Goal: Task Accomplishment & Management: Complete application form

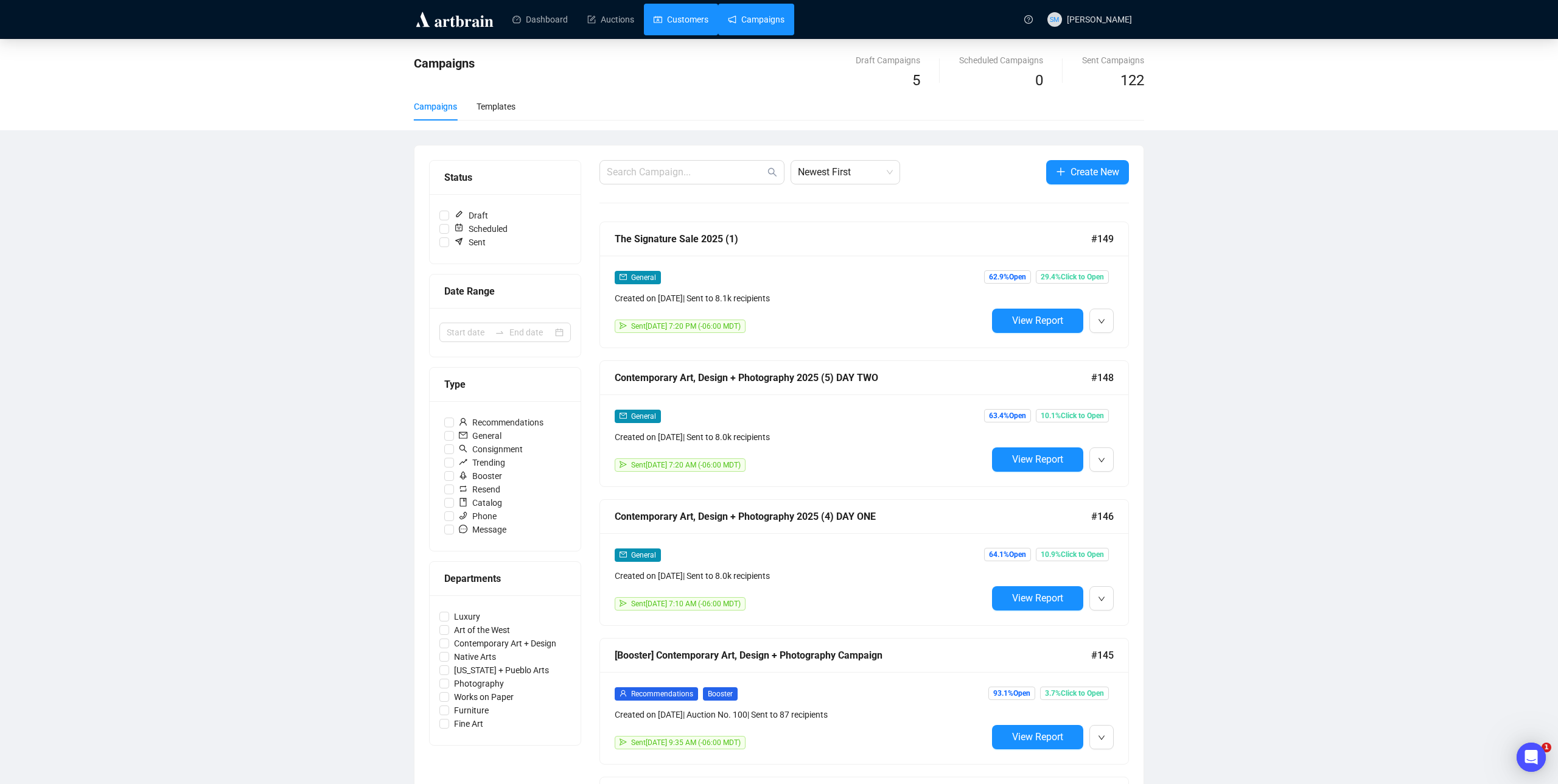
click at [690, 23] on link "Customers" at bounding box center [680, 19] width 55 height 32
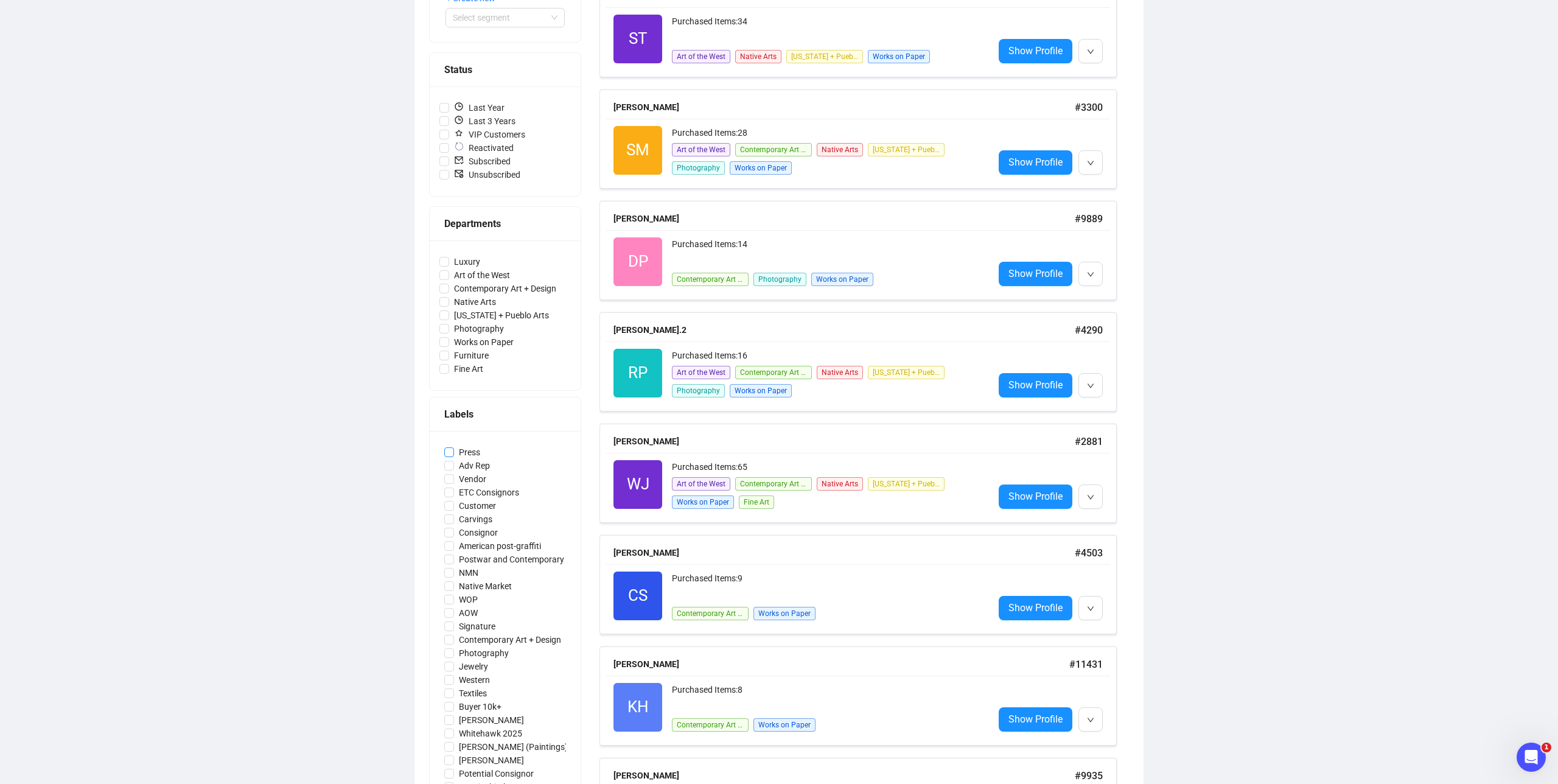
click at [473, 449] on span "Press" at bounding box center [470, 451] width 31 height 13
click at [454, 449] on input "Press" at bounding box center [449, 451] width 10 height 10
checkbox input "true"
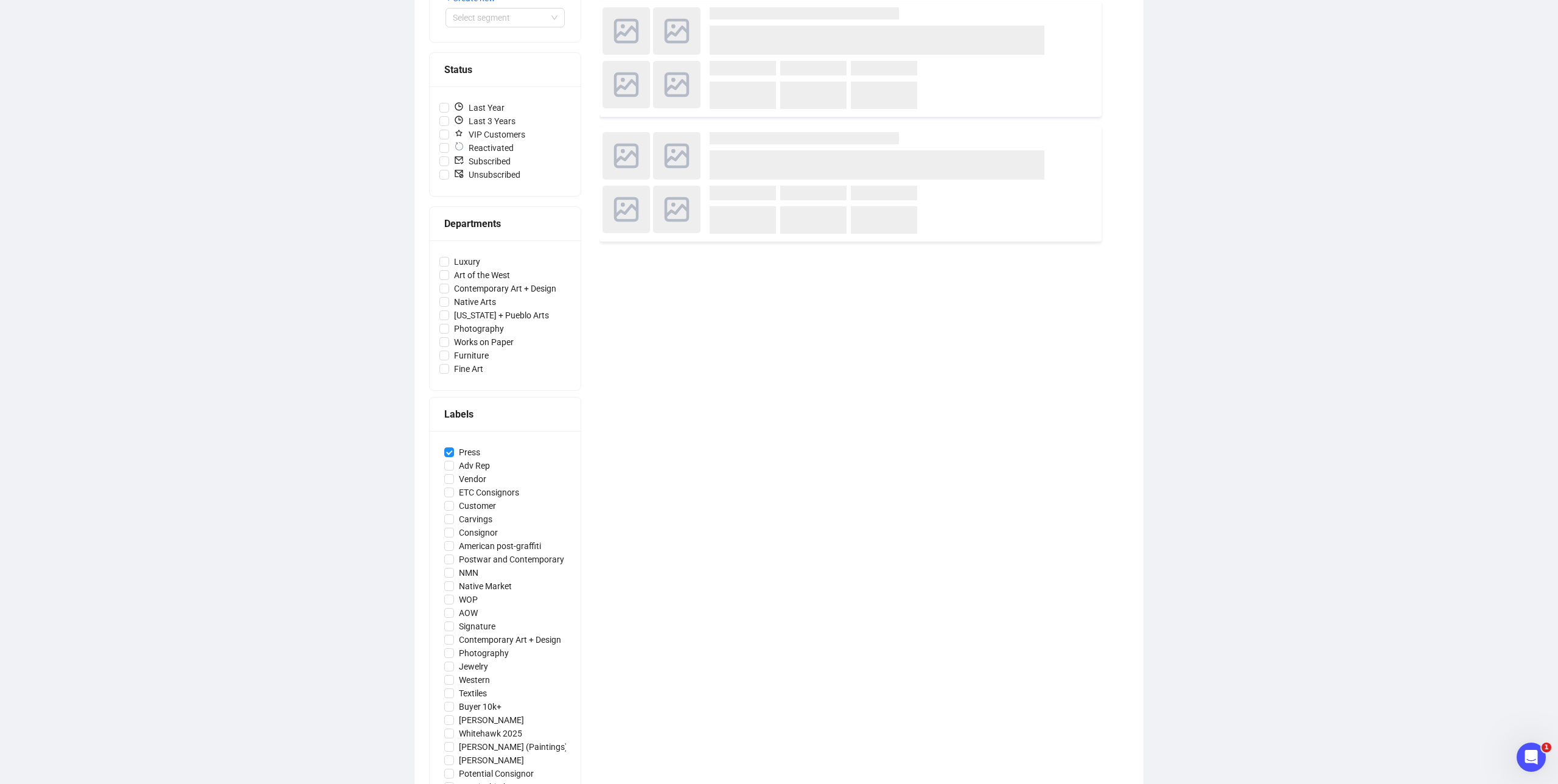
scroll to position [243, 0]
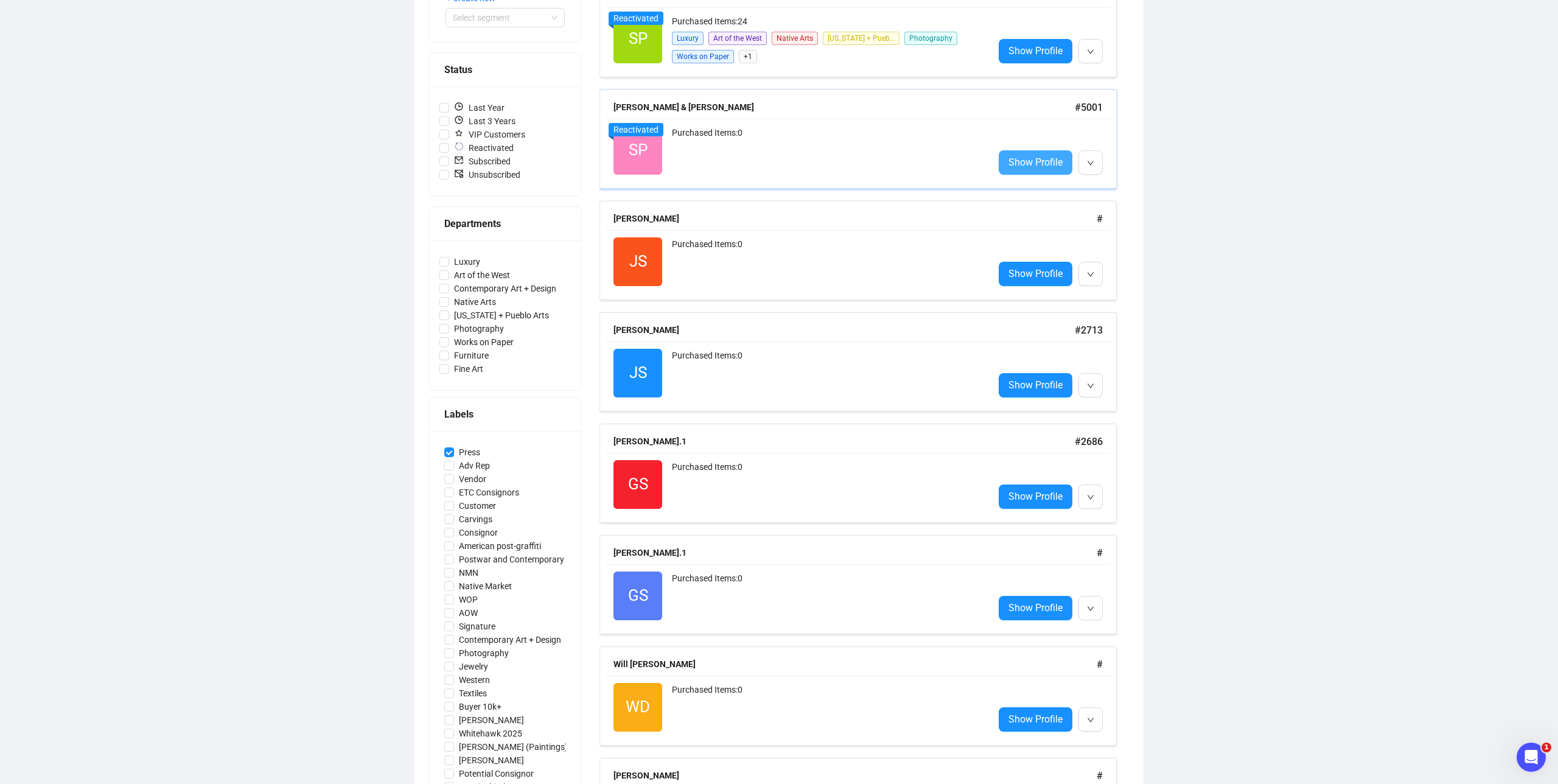
click at [1042, 159] on span "Show Profile" at bounding box center [1035, 162] width 55 height 16
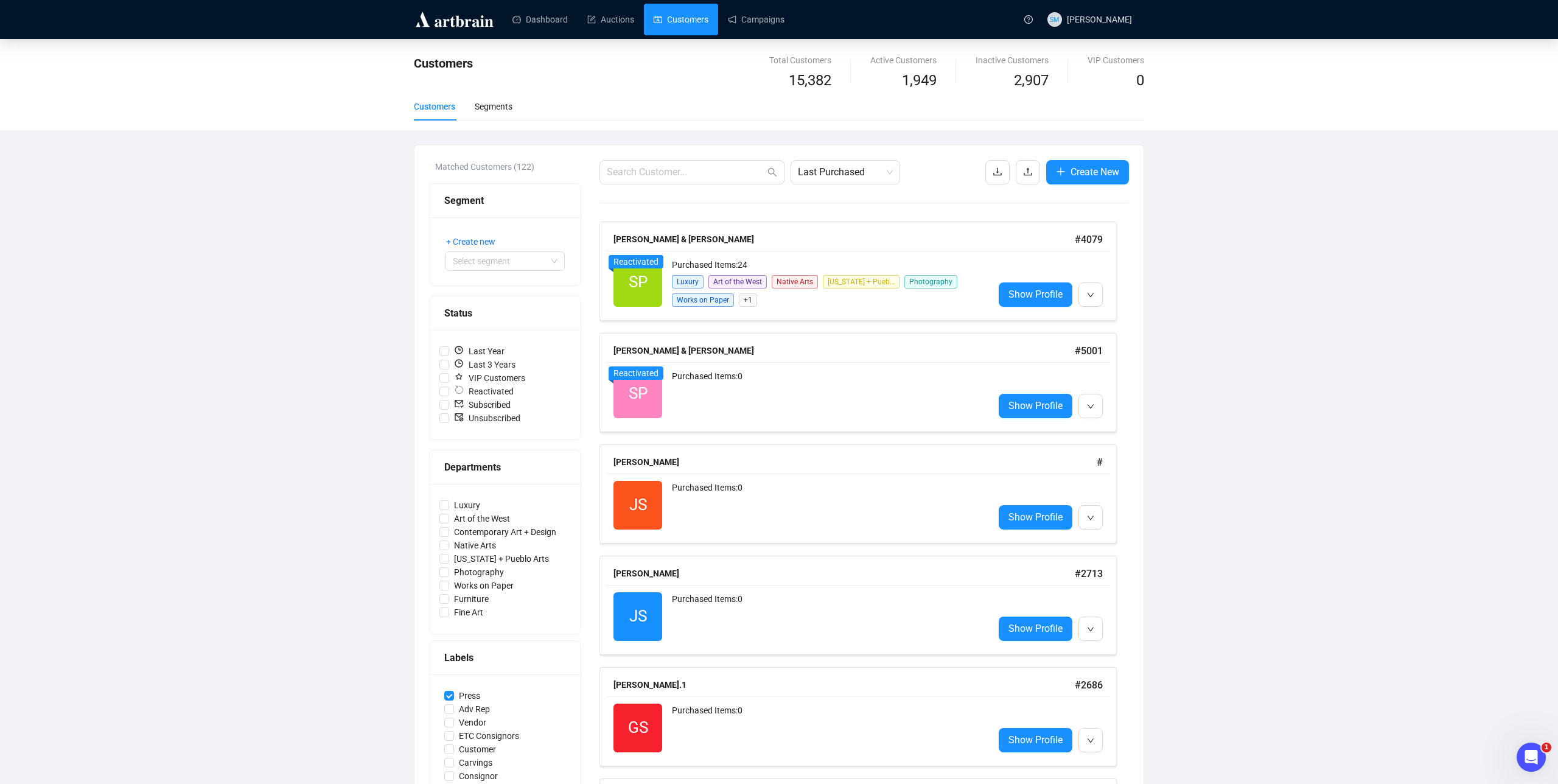
click at [1090, 154] on div "Matched Customers (122) Segment + Create new Select segment Status Last Year La…" at bounding box center [778, 763] width 729 height 1235
click at [1089, 162] on button "Create New" at bounding box center [1087, 172] width 83 height 24
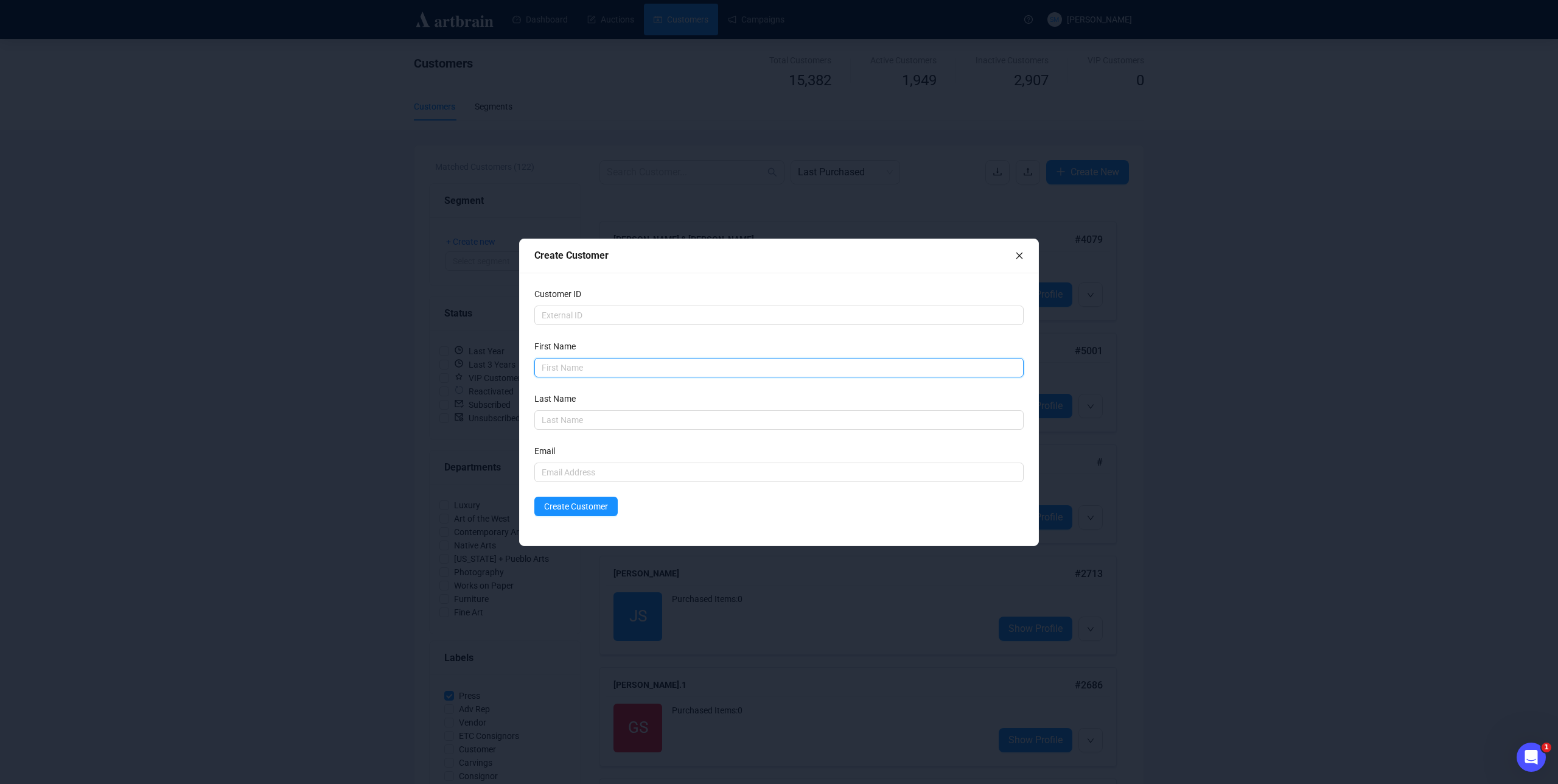
click at [567, 371] on input "text" at bounding box center [779, 367] width 489 height 19
type input "Corrine"
click at [568, 418] on input "text" at bounding box center [779, 419] width 489 height 19
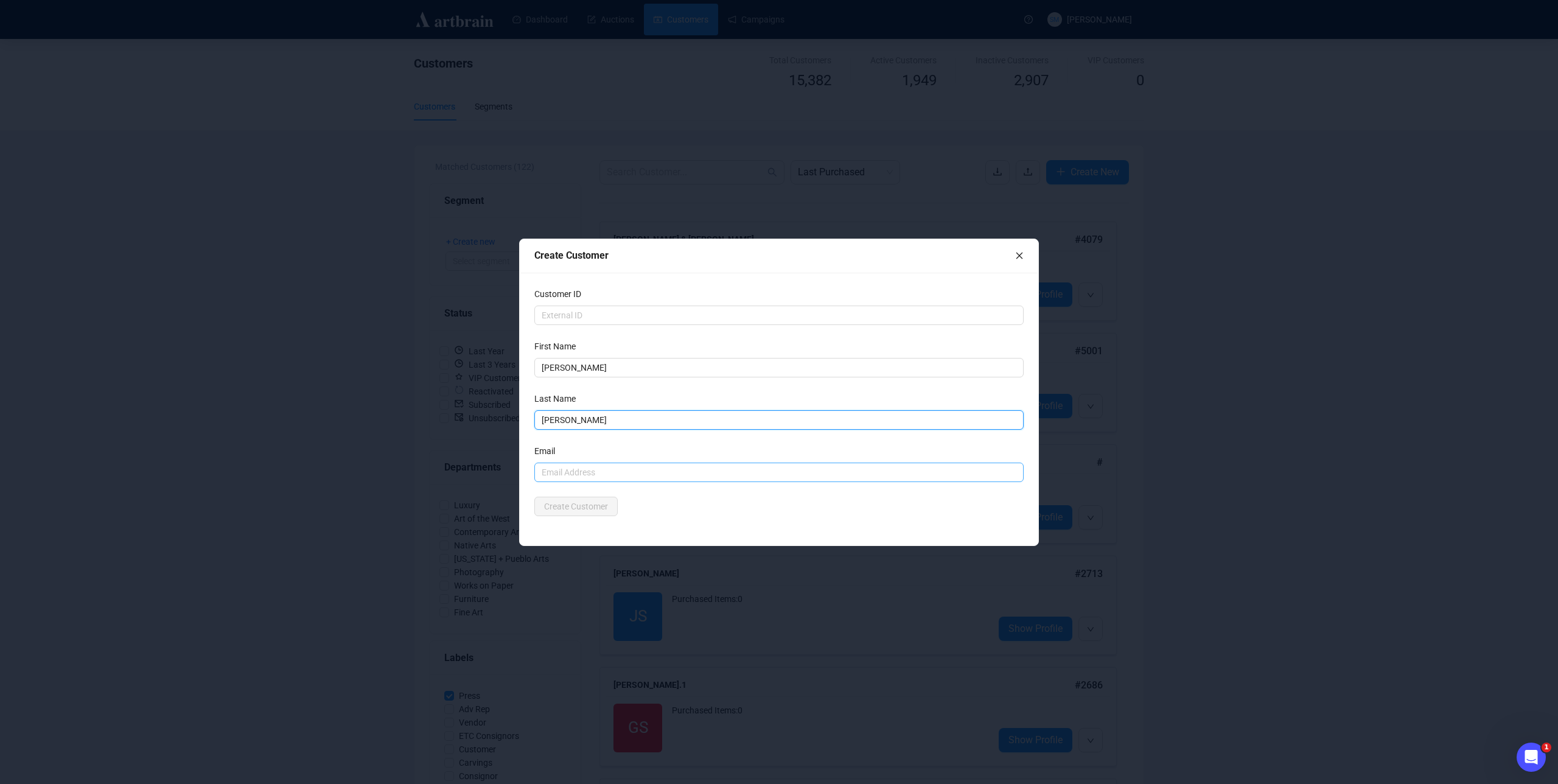
type input "Cain"
click at [561, 467] on input "text" at bounding box center [779, 472] width 489 height 19
paste input "ccainaz@gmail.com"
type input "ccainaz@gmail.com"
click at [624, 312] on input "text" at bounding box center [779, 315] width 489 height 19
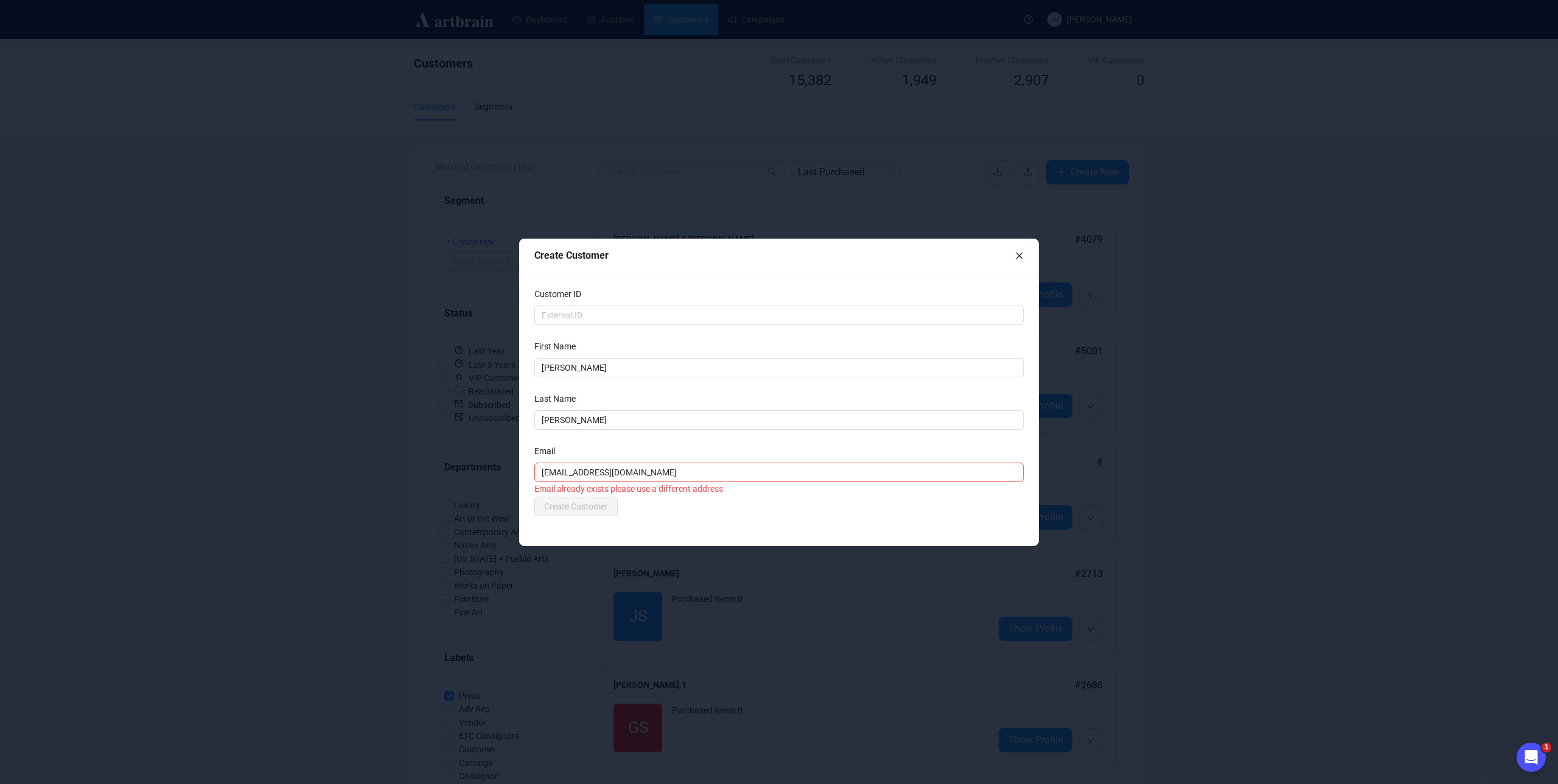
click at [673, 509] on div "Create Customer" at bounding box center [779, 506] width 489 height 19
click at [1016, 252] on icon "close" at bounding box center [1019, 256] width 7 height 7
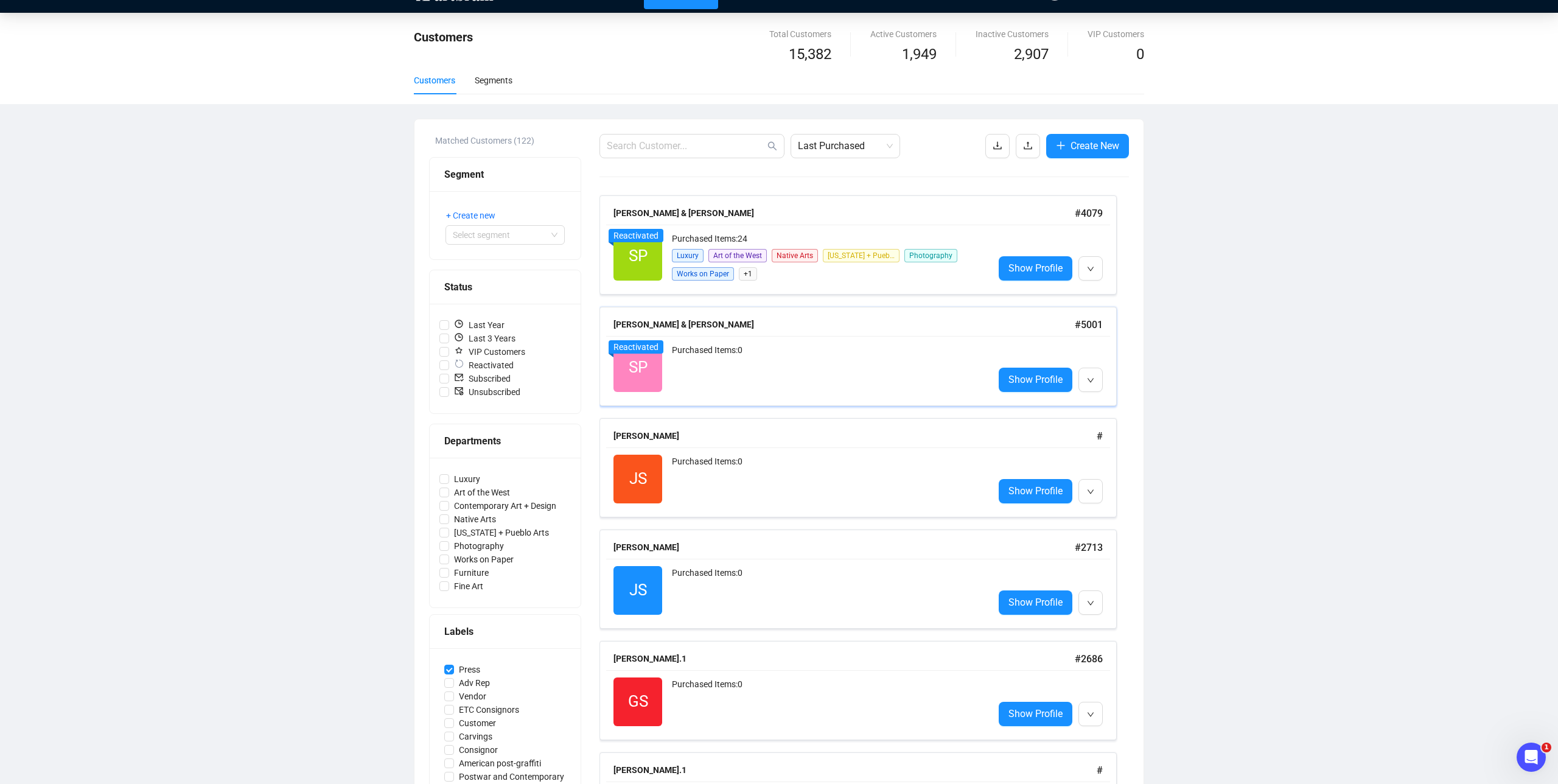
scroll to position [29, 0]
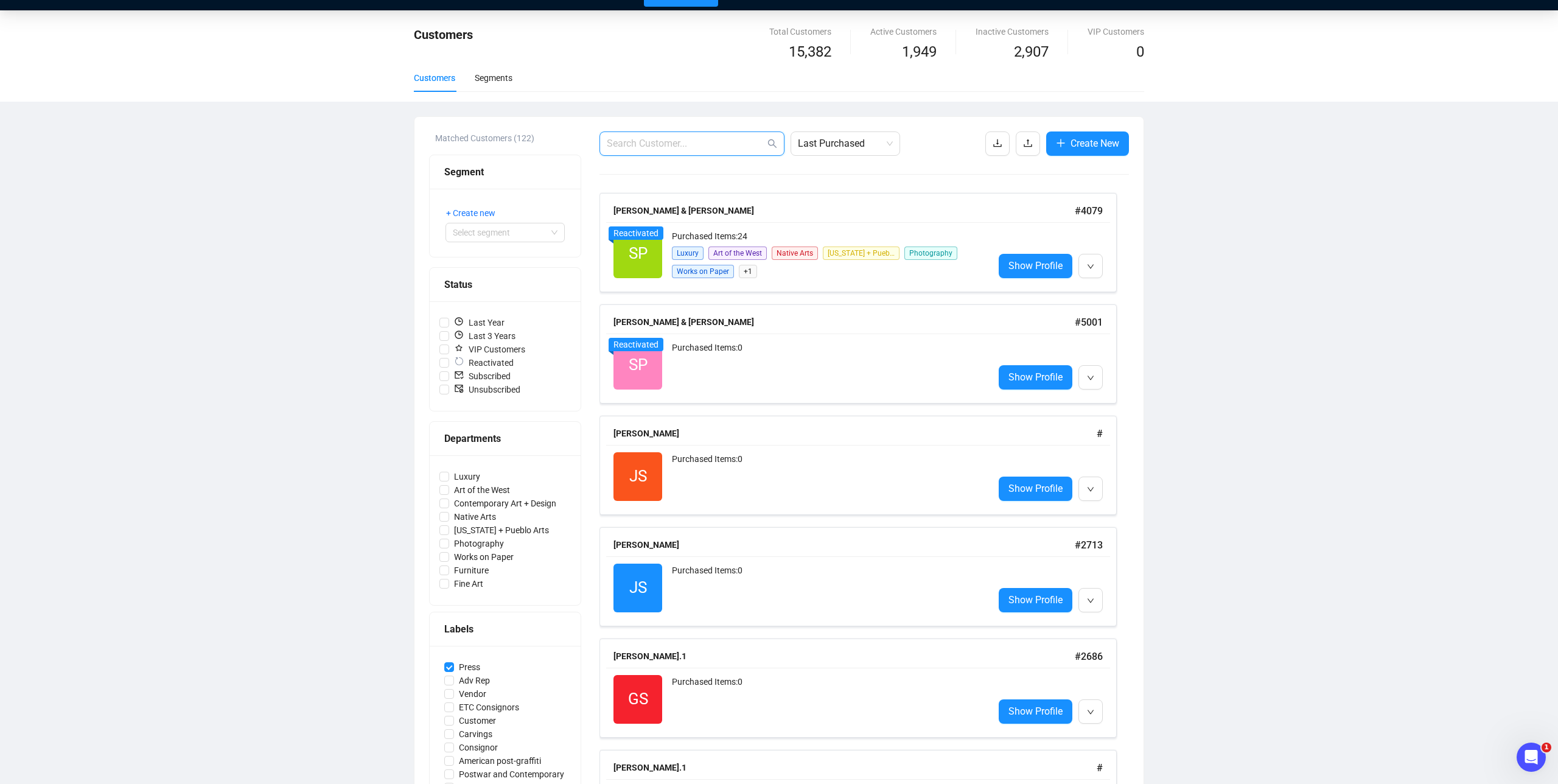
click at [701, 146] on input "text" at bounding box center [685, 143] width 159 height 15
type input "cain"
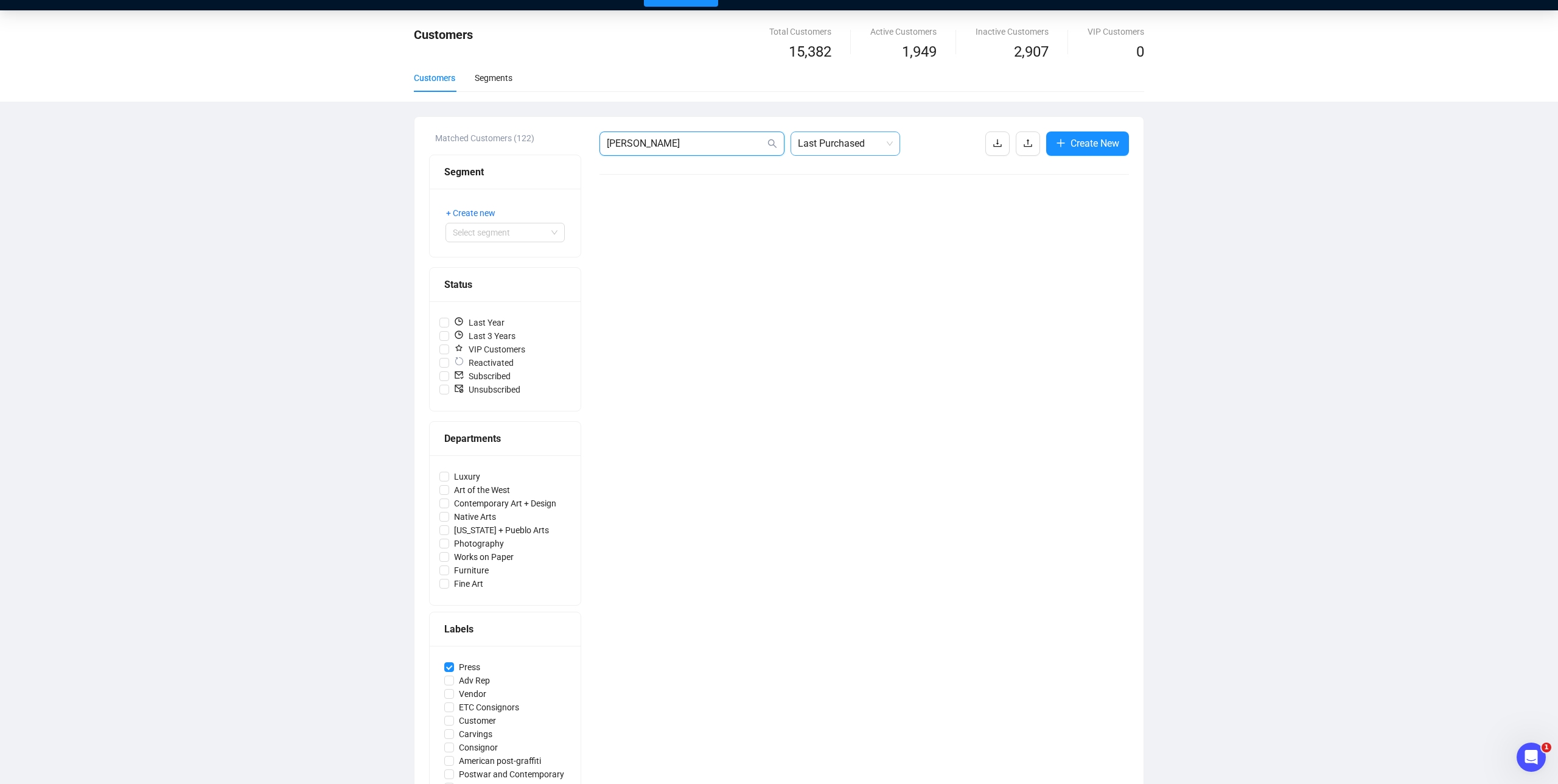
click at [845, 152] on span "Last Purchased" at bounding box center [846, 143] width 95 height 23
click at [821, 247] on div "A-Z" at bounding box center [845, 248] width 90 height 13
click at [451, 668] on input "Press" at bounding box center [449, 666] width 10 height 10
checkbox input "false"
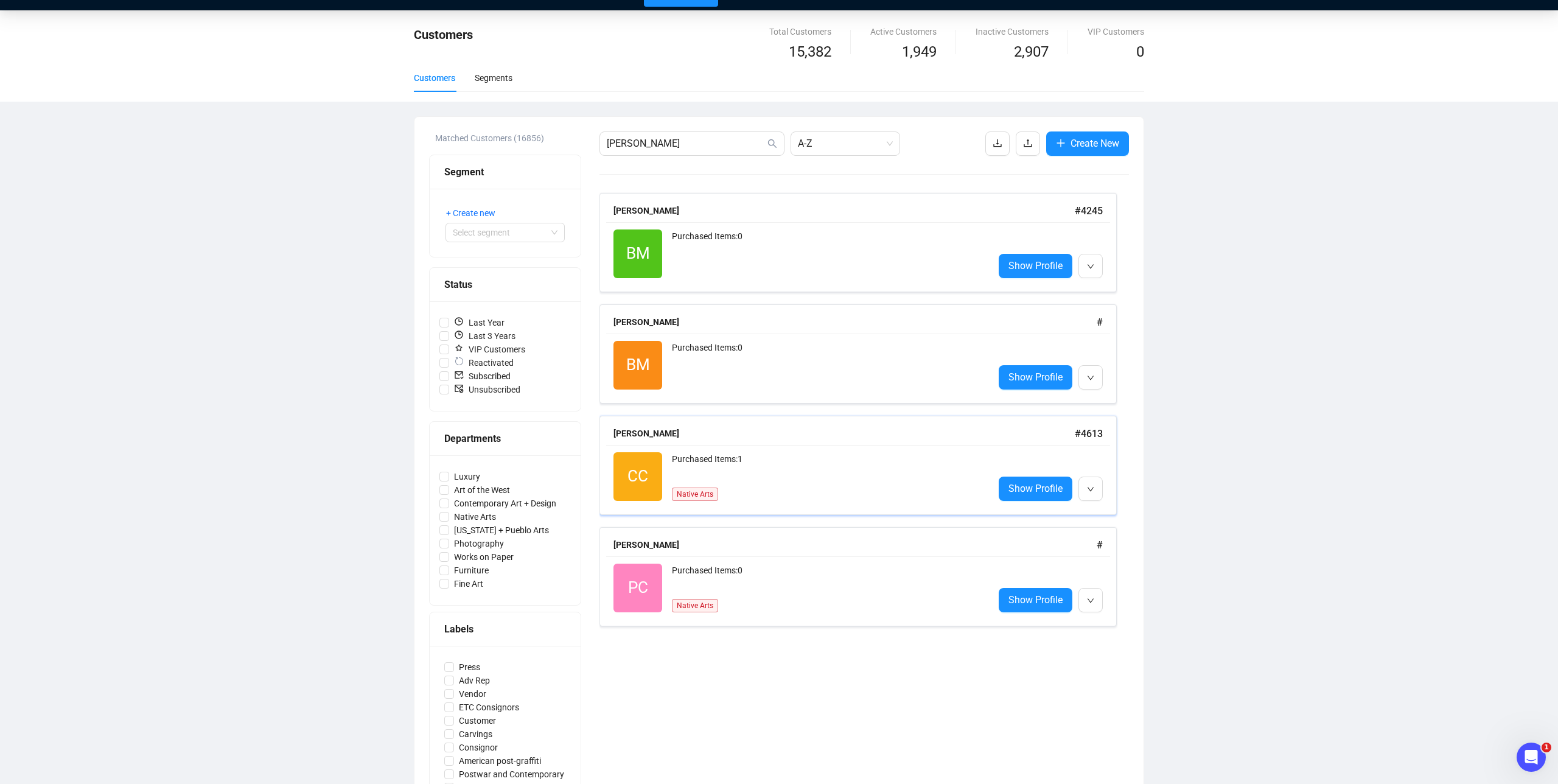
click at [886, 471] on div "Purchased Items: 1" at bounding box center [828, 464] width 312 height 24
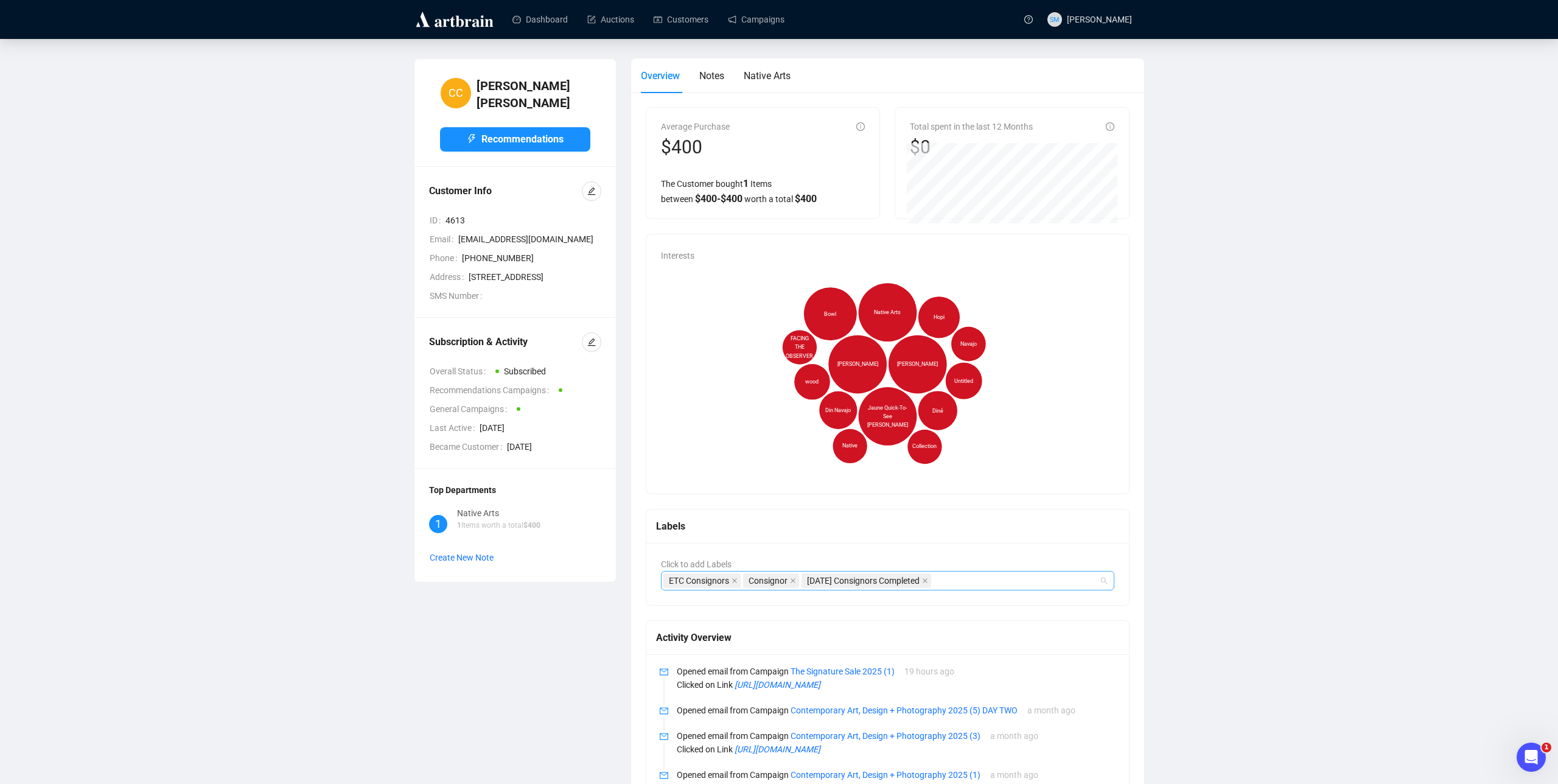
click at [987, 586] on div "ETC Consignors Consignor Monday Consignors Completed" at bounding box center [880, 580] width 436 height 17
type input "Press"
click at [688, 605] on div "Press" at bounding box center [887, 604] width 434 height 13
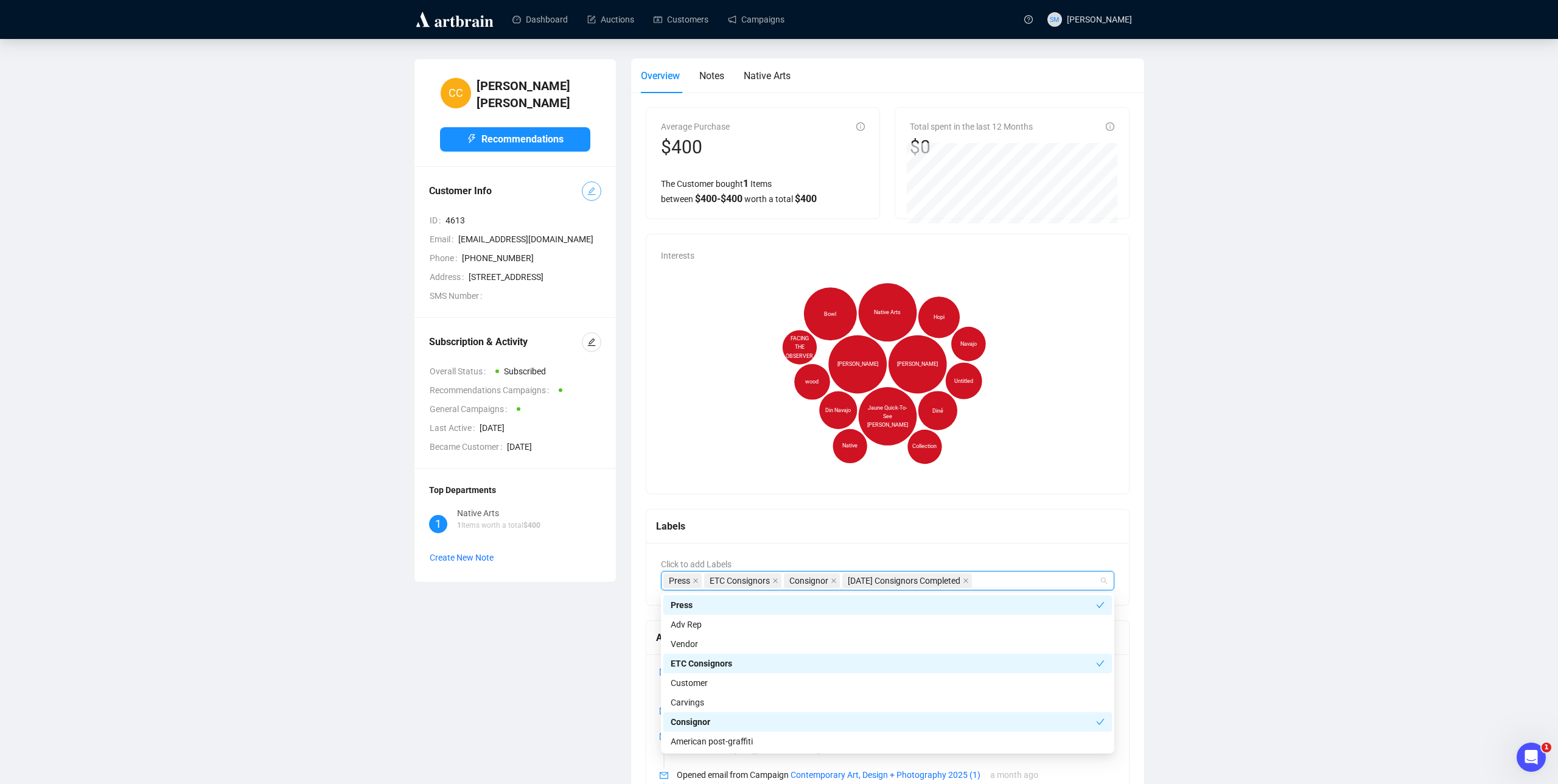
click at [594, 187] on icon "edit" at bounding box center [591, 191] width 8 height 8
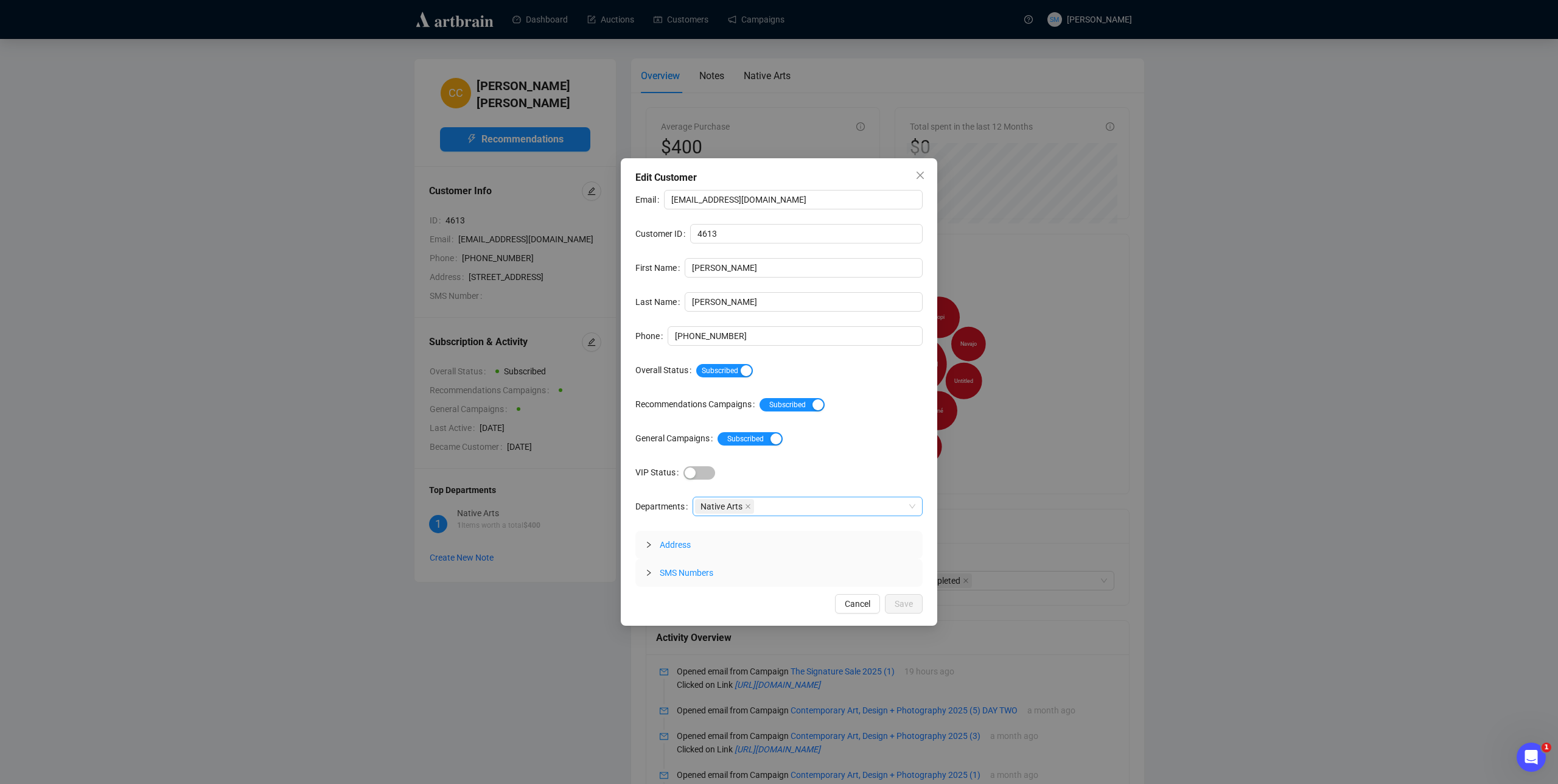
click at [789, 503] on div "Native Arts" at bounding box center [801, 506] width 212 height 17
click at [854, 457] on div "Email ccainaz@gmail.com Customer ID 4613 First Name Cain Last Name Corinne Phon…" at bounding box center [778, 388] width 287 height 397
click at [919, 176] on icon "close" at bounding box center [920, 175] width 7 height 7
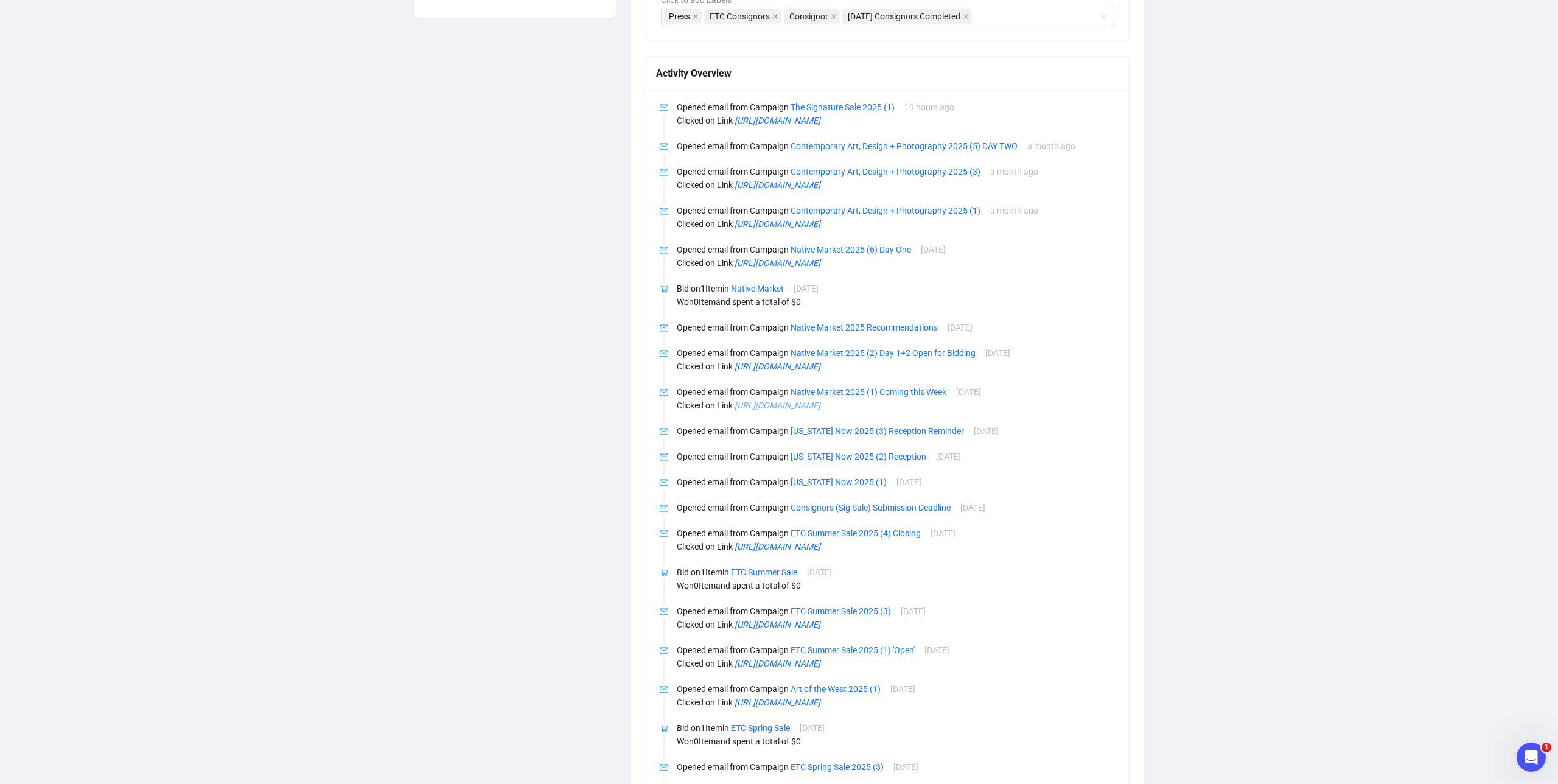
scroll to position [662, 0]
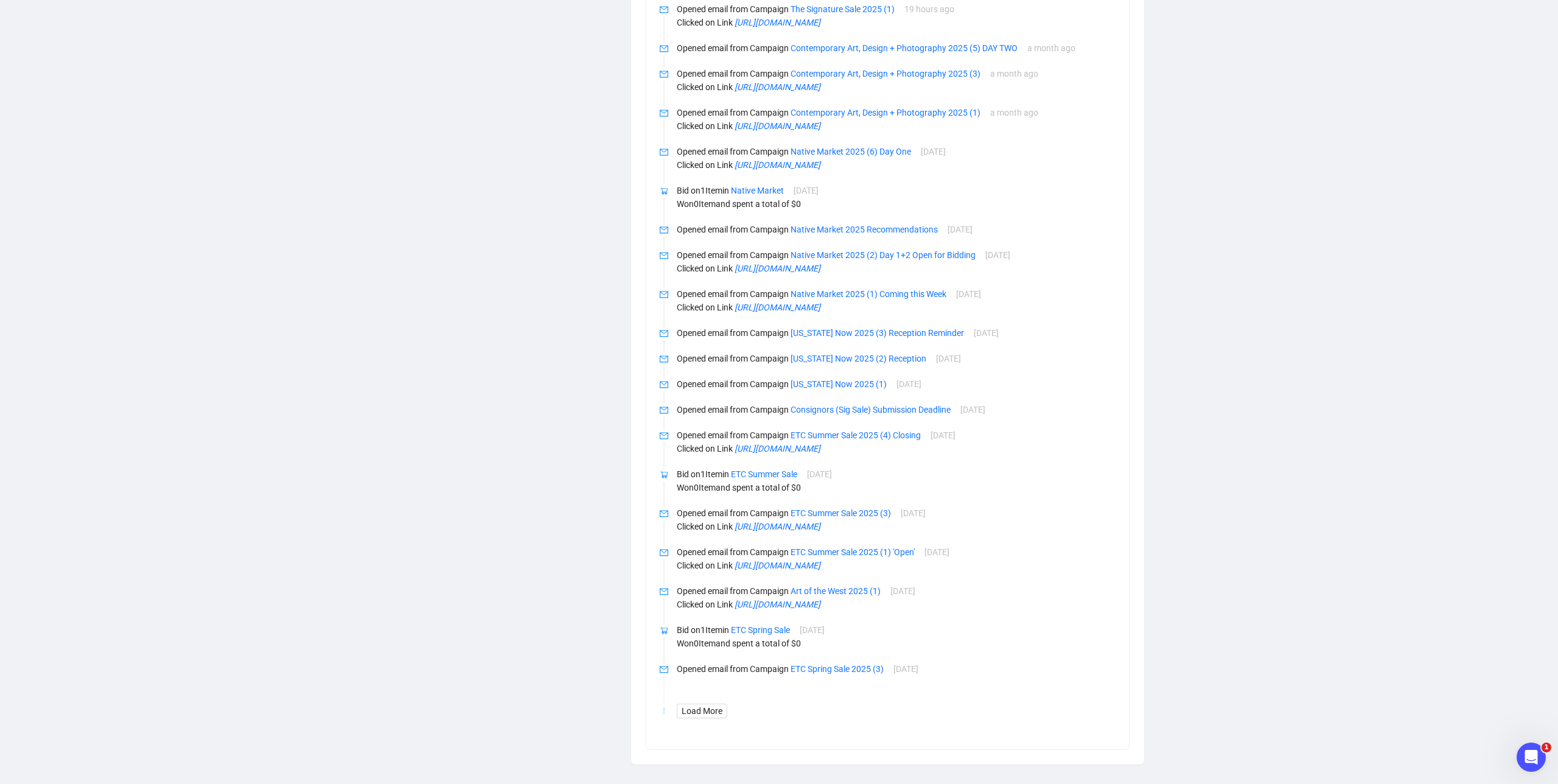
click at [382, 587] on div "CC Cain Corinne Recommendations Customer Info ID 4613 Email ccainaz@gmail.com P…" at bounding box center [779, 80] width 1509 height 1368
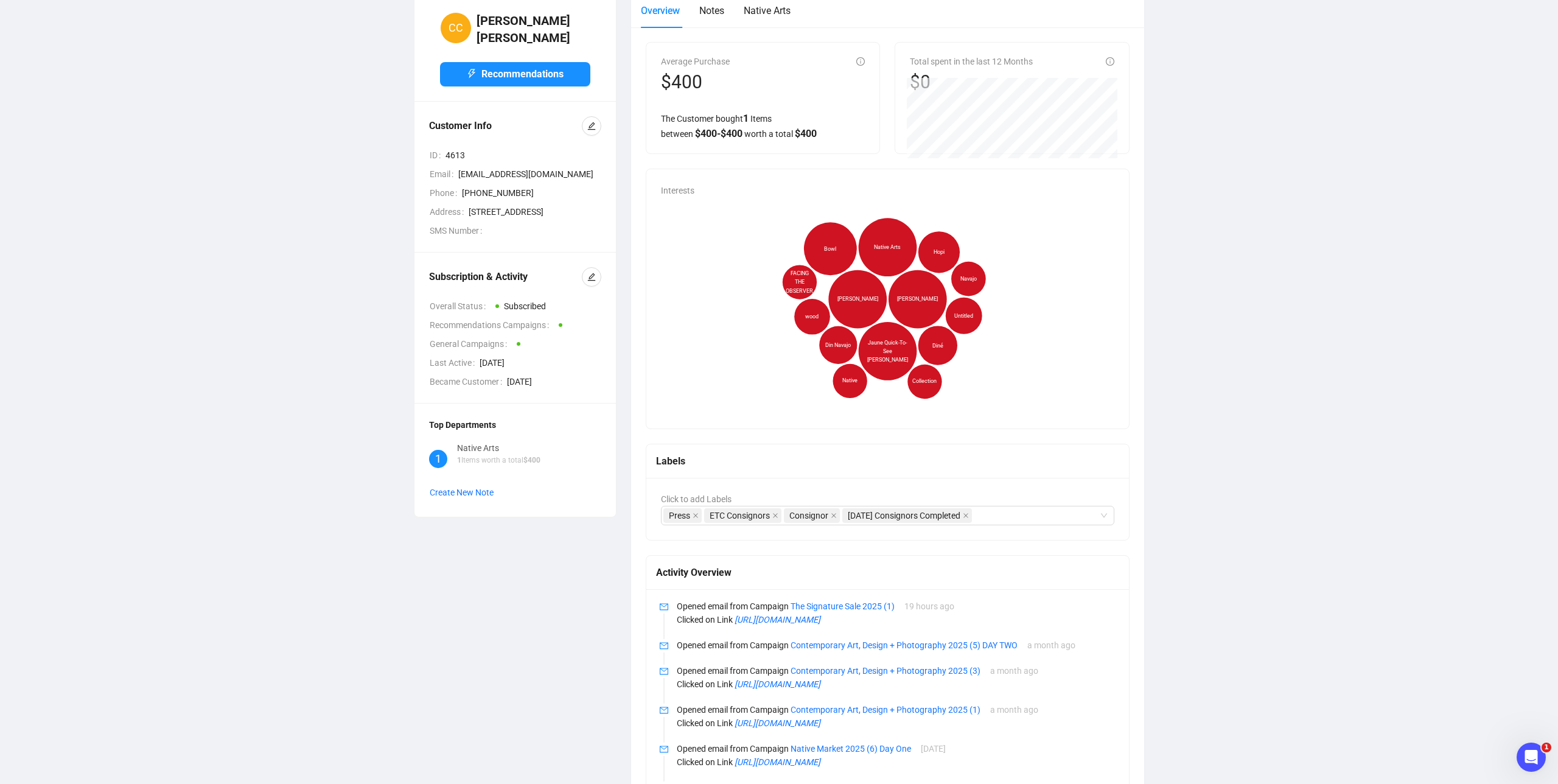
scroll to position [0, 0]
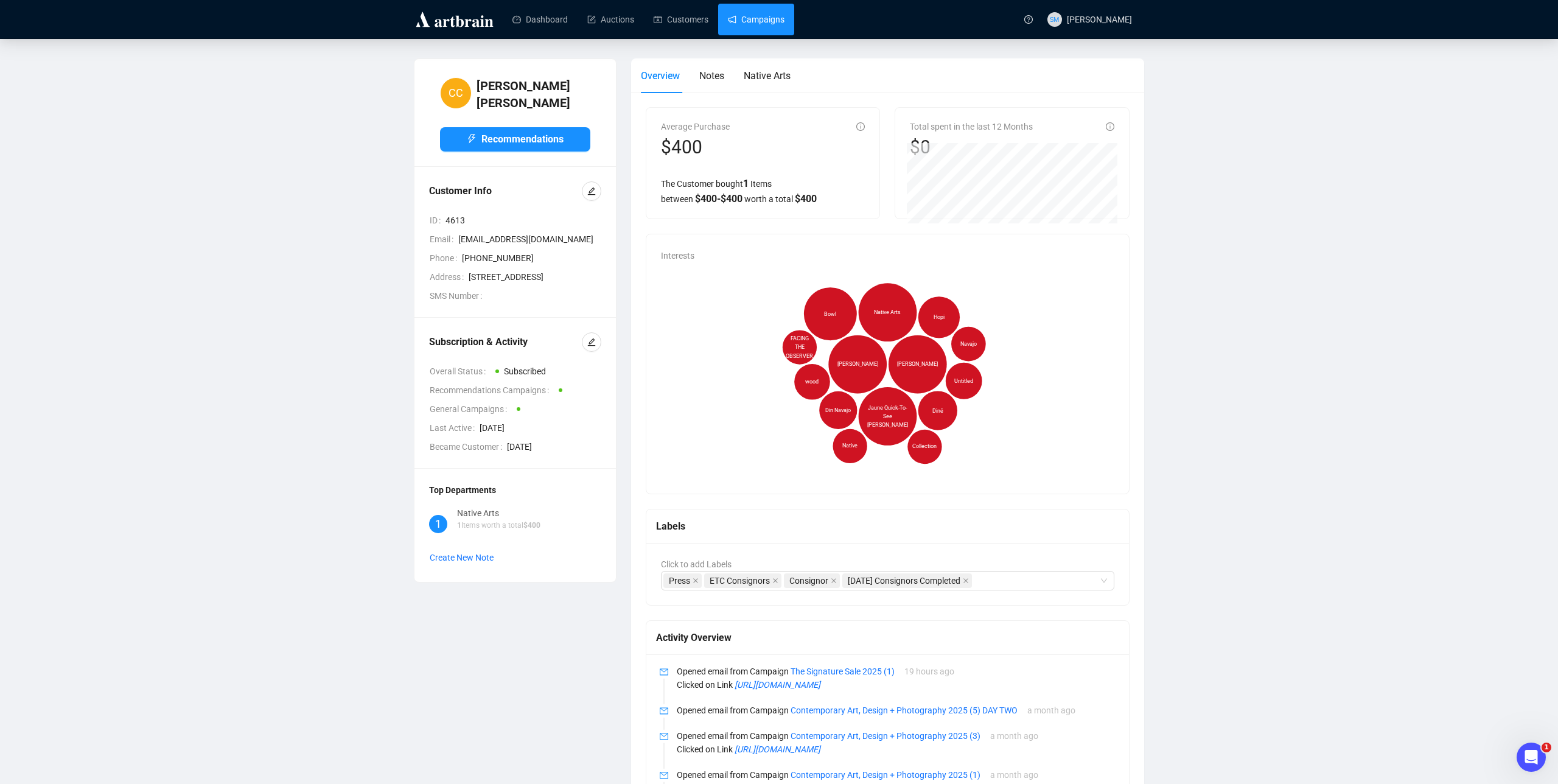
click at [758, 24] on link "Campaigns" at bounding box center [756, 19] width 56 height 32
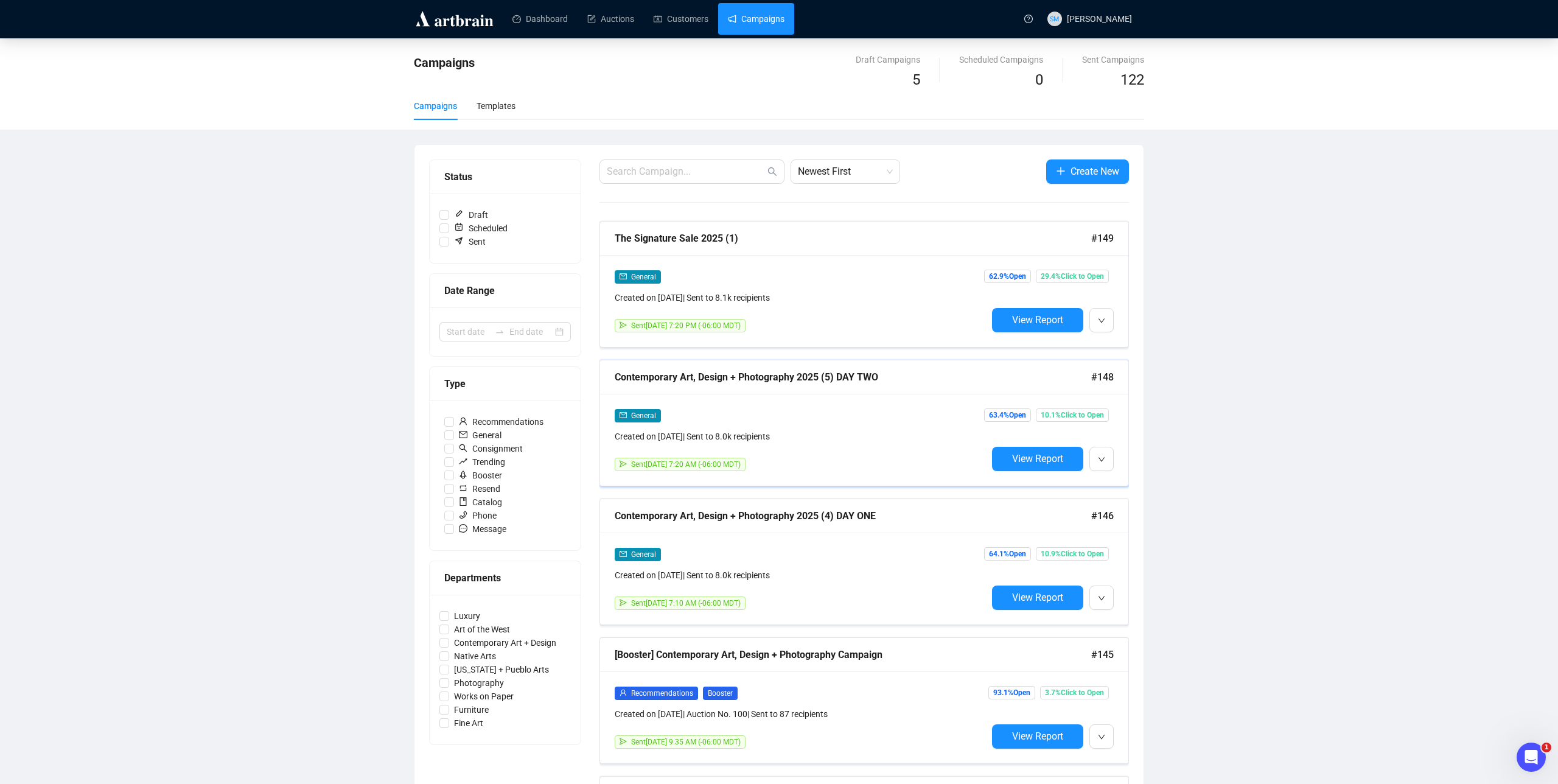
scroll to position [1, 0]
drag, startPoint x: 1369, startPoint y: 277, endPoint x: 594, endPoint y: 96, distance: 795.9
click at [1361, 275] on div "Campaigns Draft Campaigns 5 Scheduled Campaigns 0 Sent Campaigns 122 Campaigns …" at bounding box center [779, 708] width 1558 height 1339
